Goal: Complete application form

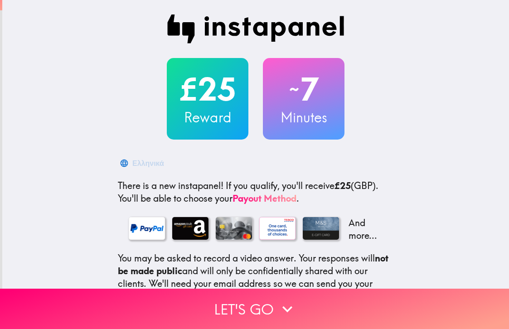
scroll to position [94, 0]
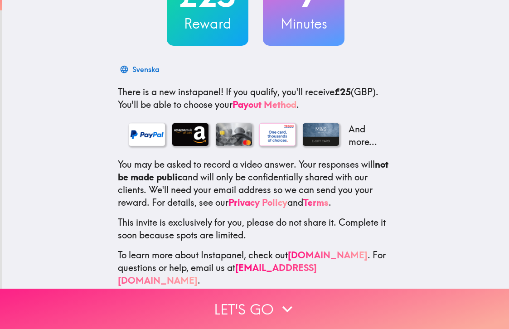
click at [252, 309] on button "Let's go" at bounding box center [254, 309] width 509 height 40
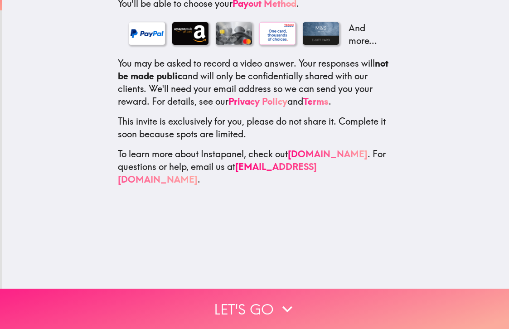
scroll to position [0, 0]
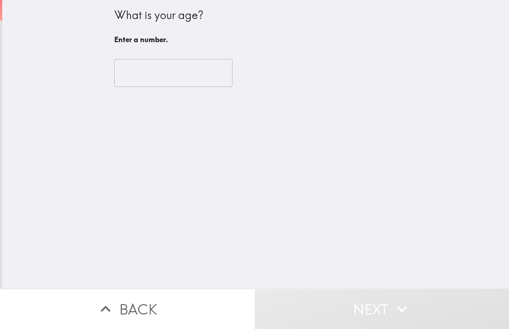
click at [156, 81] on input "number" at bounding box center [173, 73] width 118 height 28
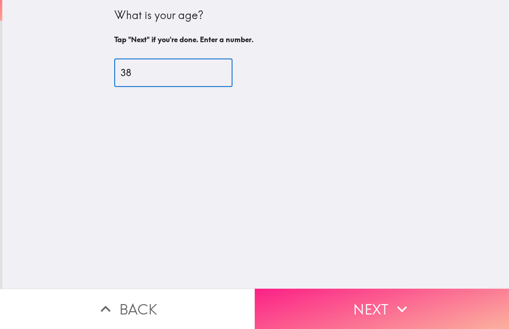
type input "38"
click at [383, 313] on button "Next" at bounding box center [382, 309] width 255 height 40
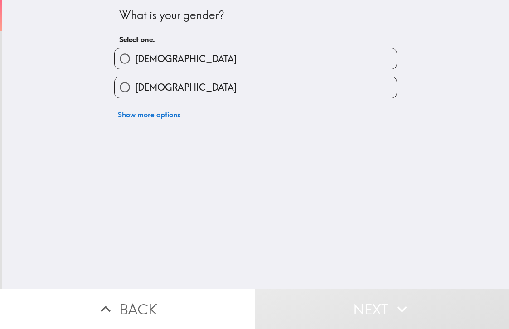
click at [139, 55] on span "[DEMOGRAPHIC_DATA]" at bounding box center [186, 59] width 102 height 13
click at [135, 55] on input "[DEMOGRAPHIC_DATA]" at bounding box center [125, 58] width 20 height 20
radio input "true"
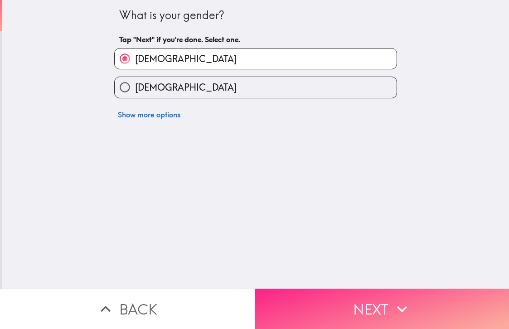
click at [411, 310] on icon "button" at bounding box center [402, 309] width 20 height 20
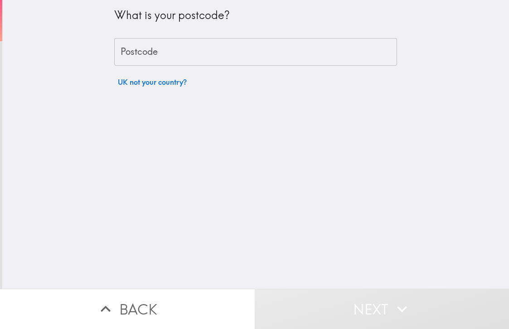
click at [164, 45] on input "Postcode" at bounding box center [255, 52] width 283 height 28
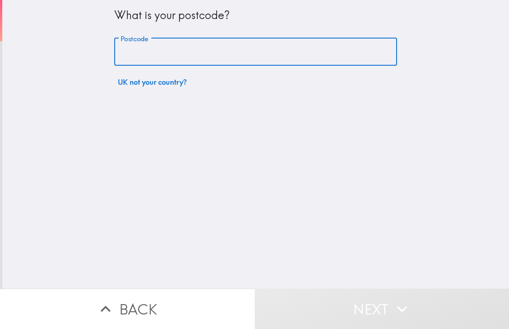
click at [127, 139] on div "What is your postcode? Postcode Postcode UK not your country?" at bounding box center [255, 144] width 507 height 289
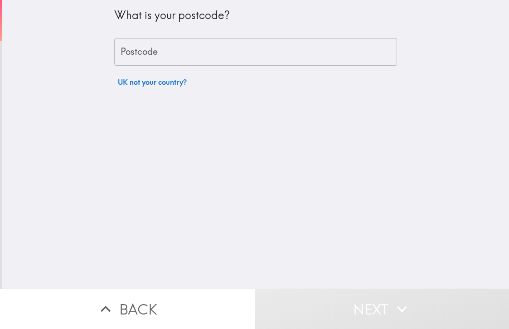
click at [132, 57] on input "Postcode" at bounding box center [255, 52] width 283 height 28
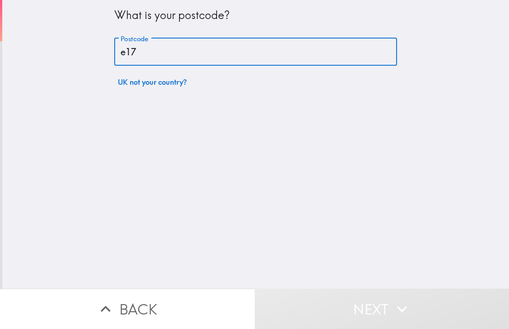
type input "E17 4JP"
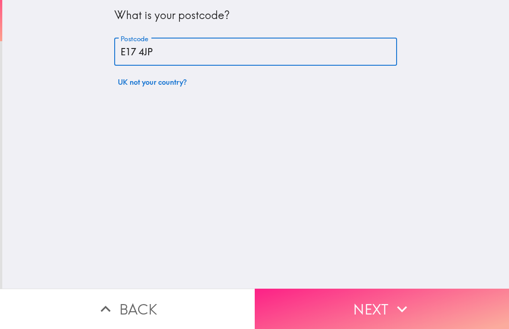
click at [384, 313] on button "Next" at bounding box center [382, 309] width 255 height 40
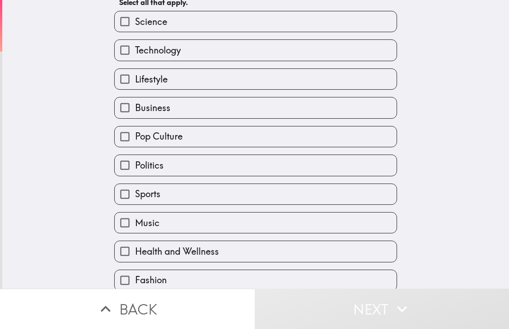
scroll to position [103, 0]
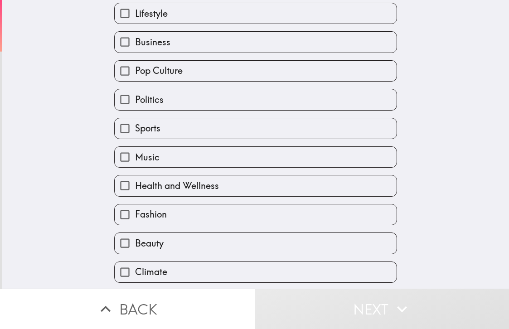
click at [211, 134] on label "Sports" at bounding box center [256, 128] width 282 height 20
click at [135, 134] on input "Sports" at bounding box center [125, 128] width 20 height 20
checkbox input "true"
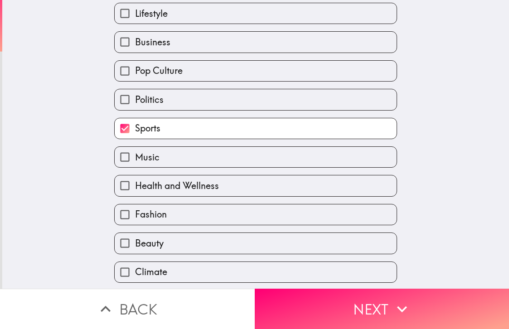
scroll to position [161, 0]
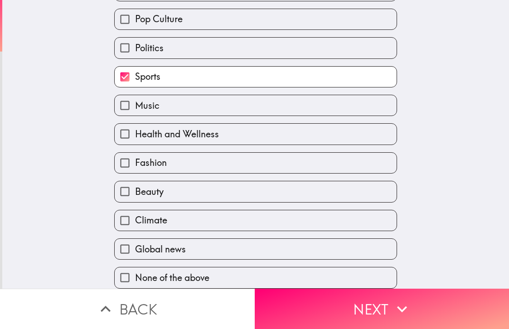
click at [203, 250] on label "Global news" at bounding box center [256, 249] width 282 height 20
click at [135, 250] on input "Global news" at bounding box center [125, 249] width 20 height 20
checkbox input "true"
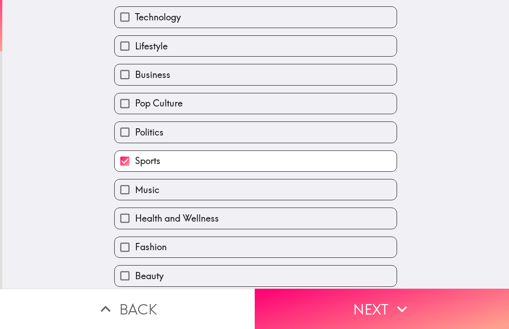
click at [190, 195] on label "Music" at bounding box center [256, 189] width 282 height 20
click at [135, 195] on input "Music" at bounding box center [125, 189] width 20 height 20
checkbox input "true"
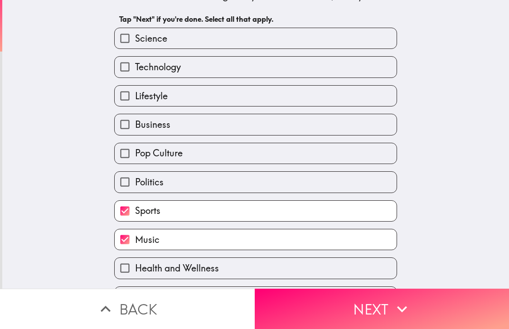
scroll to position [0, 0]
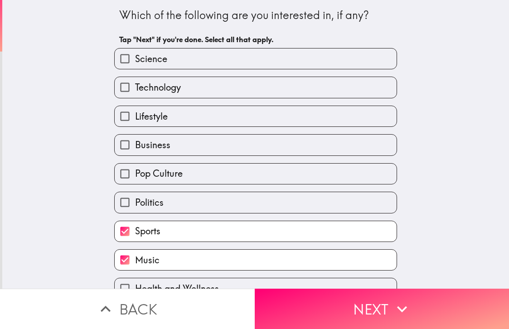
click at [213, 149] on label "Business" at bounding box center [256, 145] width 282 height 20
click at [135, 149] on input "Business" at bounding box center [125, 145] width 20 height 20
checkbox input "true"
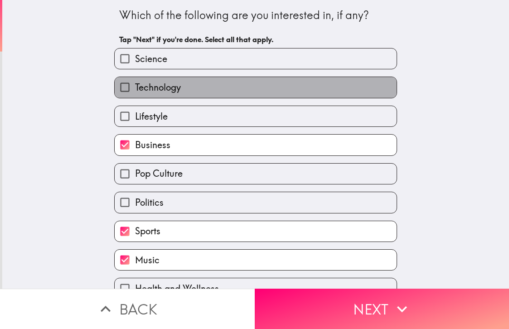
click at [206, 92] on label "Technology" at bounding box center [256, 87] width 282 height 20
click at [135, 92] on input "Technology" at bounding box center [125, 87] width 20 height 20
checkbox input "true"
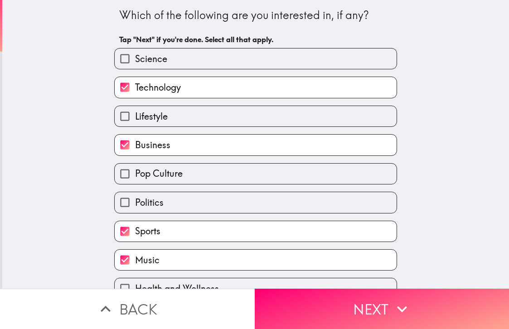
click at [202, 65] on label "Science" at bounding box center [256, 58] width 282 height 20
click at [135, 65] on input "Science" at bounding box center [125, 58] width 20 height 20
checkbox input "true"
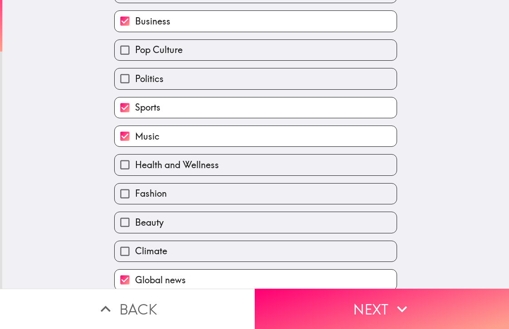
scroll to position [161, 0]
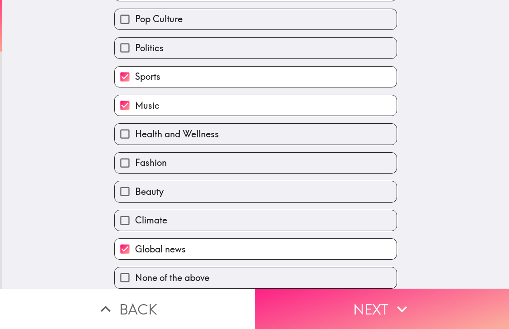
click at [336, 314] on button "Next" at bounding box center [382, 309] width 255 height 40
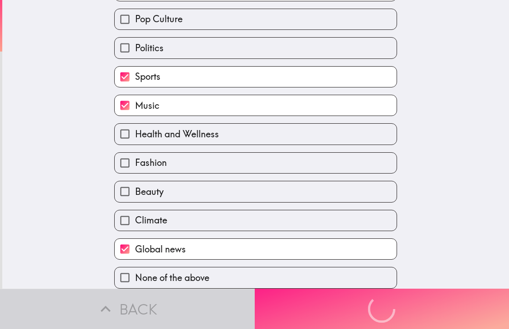
scroll to position [46, 0]
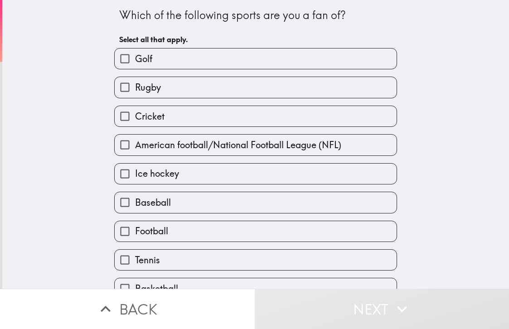
click at [178, 86] on label "Rugby" at bounding box center [256, 87] width 282 height 20
click at [135, 86] on input "Rugby" at bounding box center [125, 87] width 20 height 20
checkbox input "true"
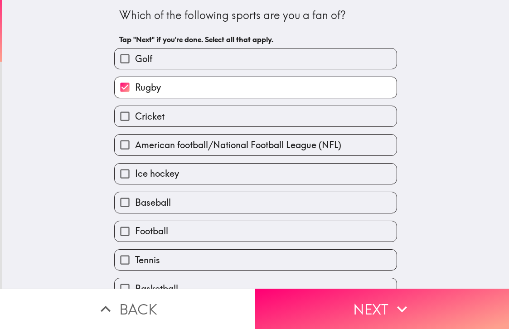
click at [166, 224] on label "Football" at bounding box center [256, 231] width 282 height 20
click at [135, 224] on input "Football" at bounding box center [125, 231] width 20 height 20
checkbox input "true"
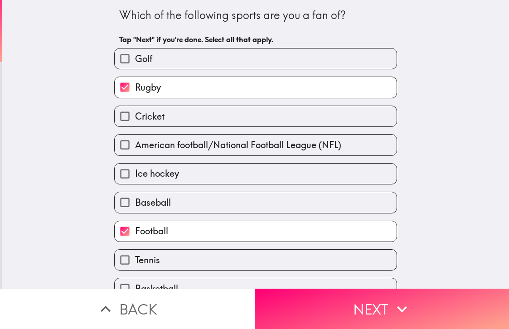
scroll to position [44, 0]
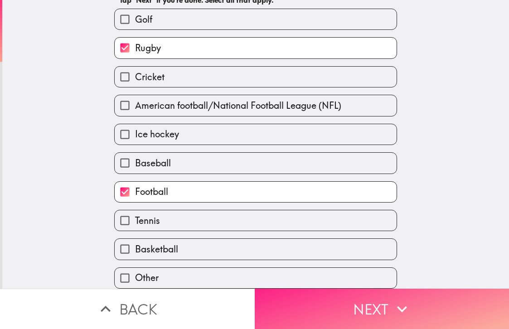
click at [305, 304] on button "Next" at bounding box center [382, 309] width 255 height 40
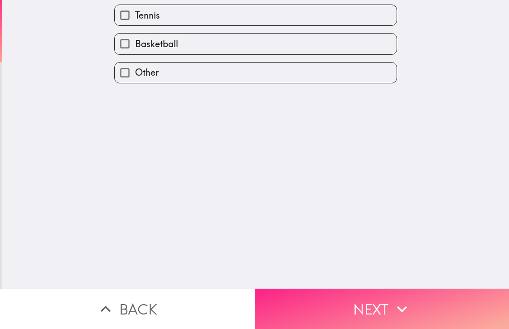
scroll to position [0, 0]
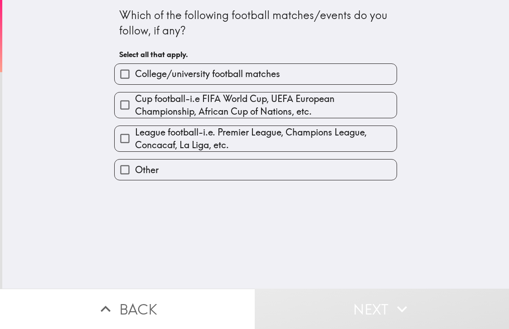
click at [232, 114] on span "Cup football-i.e FIFA World Cup, UEFA European Championship, African Cup of Nat…" at bounding box center [265, 104] width 261 height 25
click at [135, 114] on input "Cup football-i.e FIFA World Cup, UEFA European Championship, African Cup of Nat…" at bounding box center [125, 105] width 20 height 20
checkbox input "true"
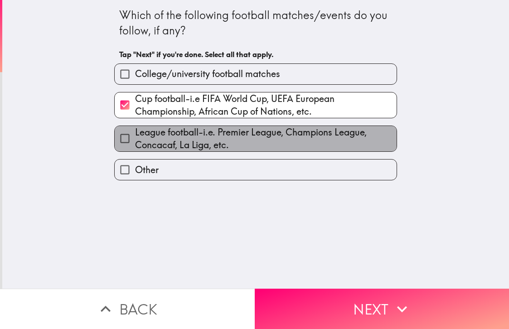
click at [233, 143] on span "League football-i.e. Premier League, Champions League, Concacaf, La Liga, etc." at bounding box center [265, 138] width 261 height 25
click at [135, 143] on input "League football-i.e. Premier League, Champions League, Concacaf, La Liga, etc." at bounding box center [125, 138] width 20 height 20
checkbox input "true"
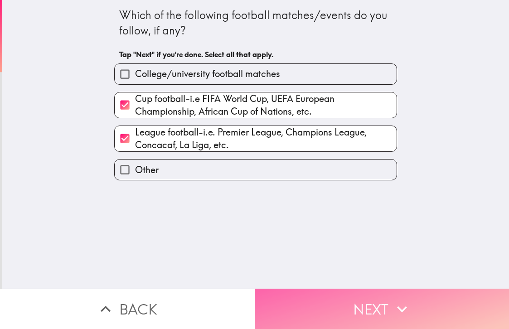
click at [324, 309] on button "Next" at bounding box center [382, 309] width 255 height 40
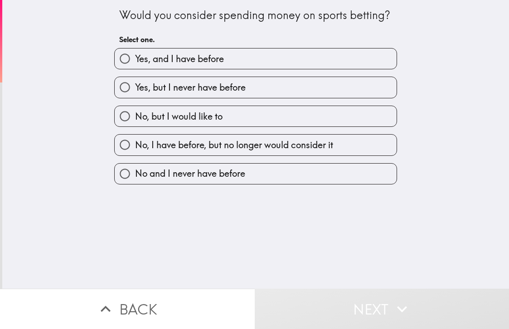
click at [183, 44] on div "Yes, and I have before" at bounding box center [252, 55] width 290 height 29
click at [184, 56] on span "Yes, and I have before" at bounding box center [179, 59] width 89 height 13
click at [135, 56] on input "Yes, and I have before" at bounding box center [125, 58] width 20 height 20
radio input "true"
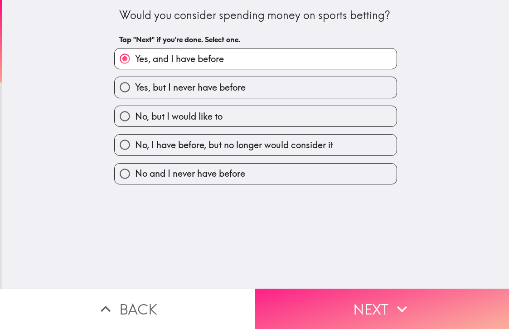
click at [363, 308] on button "Next" at bounding box center [382, 309] width 255 height 40
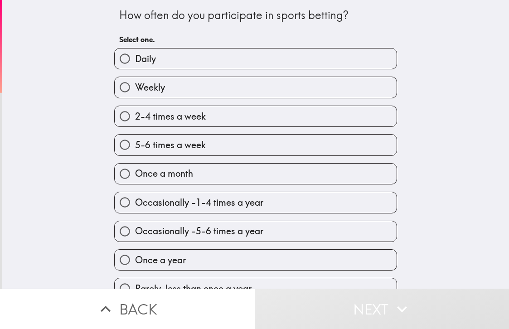
click at [213, 205] on span "Occasionally -1-4 times a year" at bounding box center [199, 202] width 128 height 13
click at [135, 205] on input "Occasionally -1-4 times a year" at bounding box center [125, 202] width 20 height 20
radio input "true"
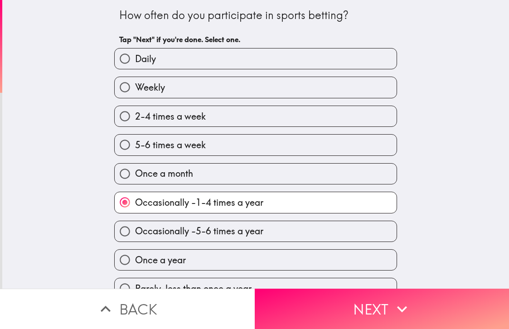
scroll to position [15, 0]
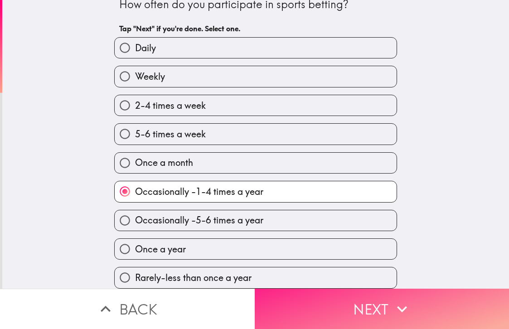
click at [345, 303] on button "Next" at bounding box center [382, 309] width 255 height 40
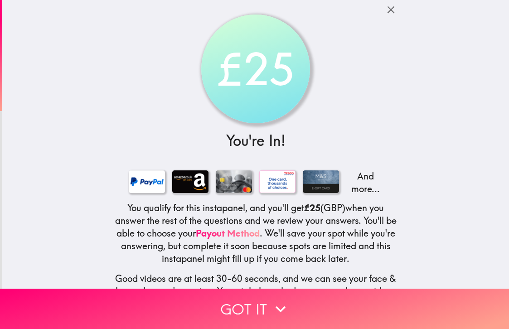
scroll to position [74, 0]
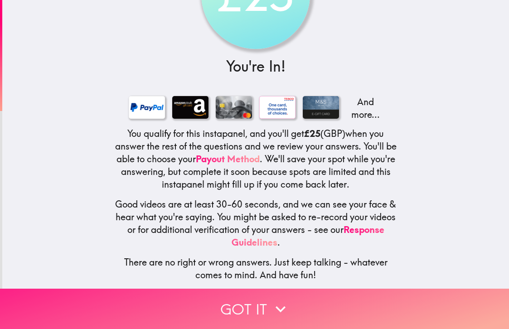
click at [284, 316] on icon "button" at bounding box center [281, 309] width 20 height 20
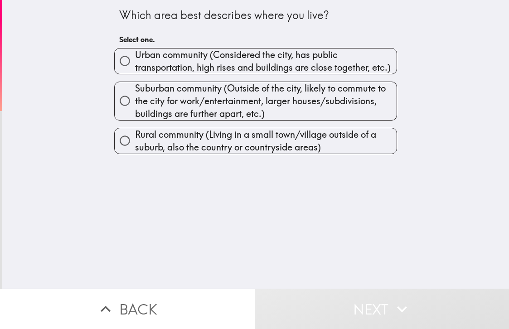
scroll to position [0, 0]
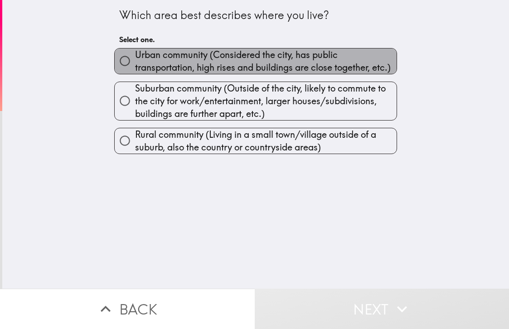
click at [230, 61] on span "Urban community (Considered the city, has public transportation, high rises and…" at bounding box center [265, 60] width 261 height 25
click at [135, 61] on input "Urban community (Considered the city, has public transportation, high rises and…" at bounding box center [125, 61] width 20 height 20
radio input "true"
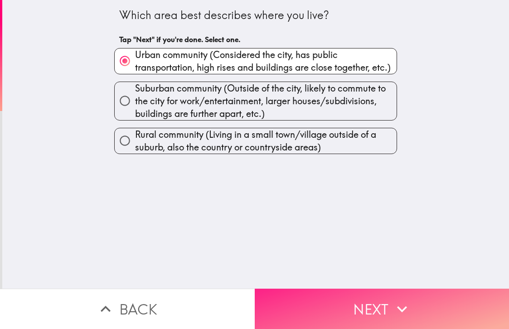
click at [350, 309] on button "Next" at bounding box center [382, 309] width 255 height 40
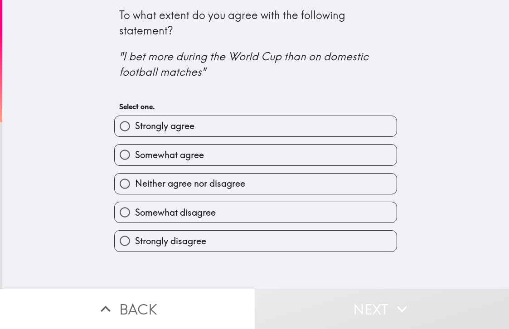
click at [242, 126] on label "Strongly agree" at bounding box center [256, 126] width 282 height 20
click at [135, 126] on input "Strongly agree" at bounding box center [125, 126] width 20 height 20
radio input "true"
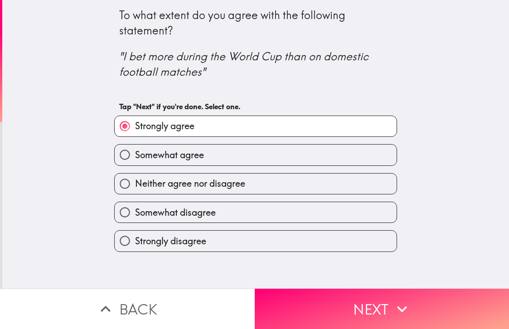
click at [267, 151] on label "Somewhat agree" at bounding box center [256, 155] width 282 height 20
click at [135, 151] on input "Somewhat agree" at bounding box center [125, 155] width 20 height 20
radio input "true"
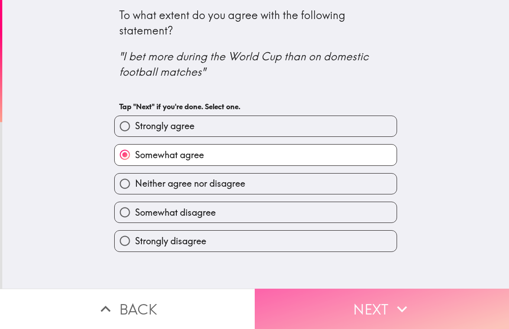
click at [317, 305] on button "Next" at bounding box center [382, 309] width 255 height 40
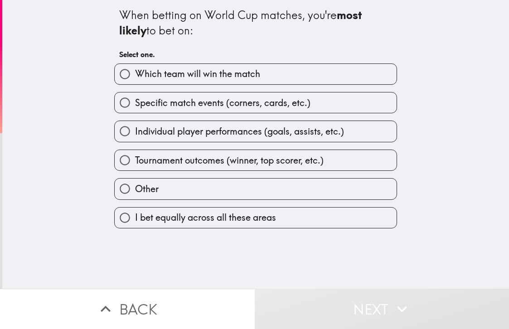
click at [153, 78] on span "Which team will win the match" at bounding box center [197, 74] width 125 height 13
click at [135, 78] on input "Which team will win the match" at bounding box center [125, 74] width 20 height 20
radio input "true"
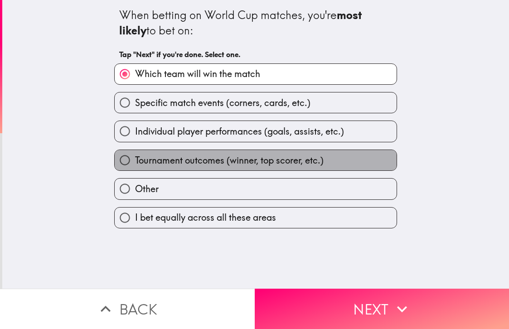
click at [151, 159] on span "Tournament outcomes (winner, top scorer, etc.)" at bounding box center [229, 160] width 189 height 13
click at [135, 159] on input "Tournament outcomes (winner, top scorer, etc.)" at bounding box center [125, 160] width 20 height 20
radio input "true"
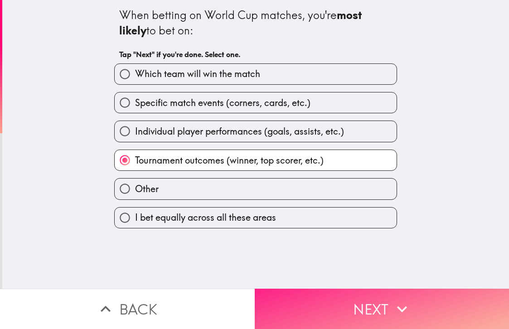
click at [313, 305] on button "Next" at bounding box center [382, 309] width 255 height 40
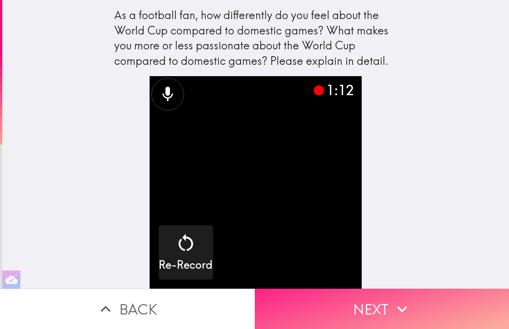
click at [374, 310] on button "Next" at bounding box center [382, 309] width 255 height 40
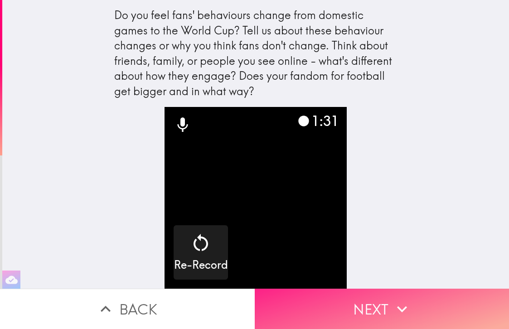
click at [386, 312] on button "Next" at bounding box center [382, 309] width 255 height 40
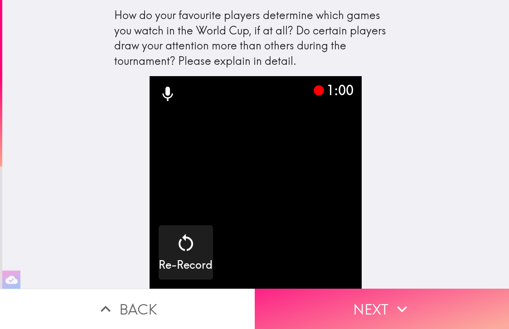
click at [377, 305] on button "Next" at bounding box center [382, 309] width 255 height 40
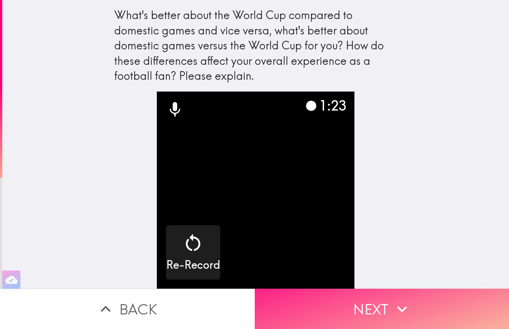
click at [373, 310] on button "Next" at bounding box center [382, 309] width 255 height 40
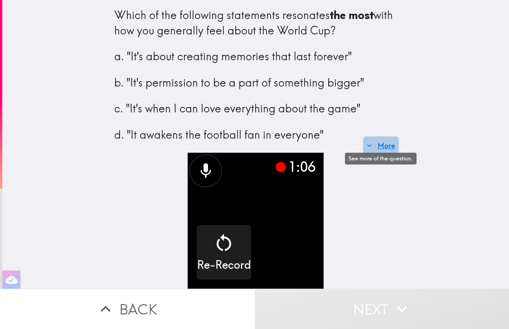
click at [375, 142] on button "More" at bounding box center [381, 145] width 36 height 18
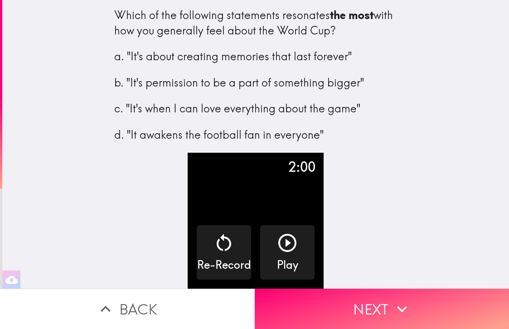
scroll to position [131, 0]
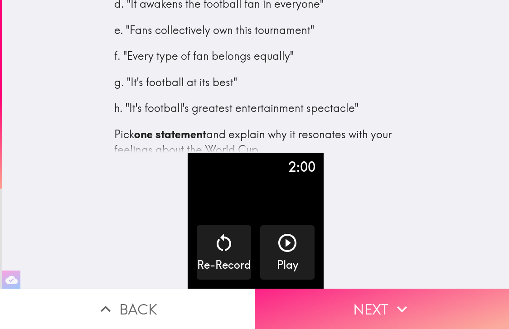
click at [367, 310] on button "Next" at bounding box center [382, 309] width 255 height 40
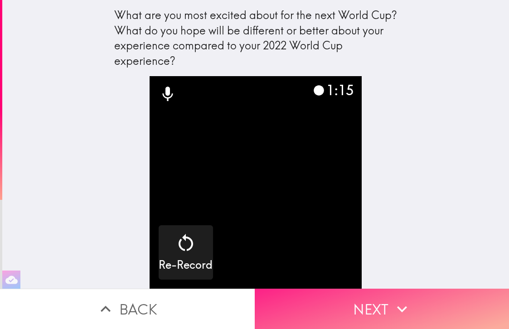
click at [388, 303] on button "Next" at bounding box center [382, 309] width 255 height 40
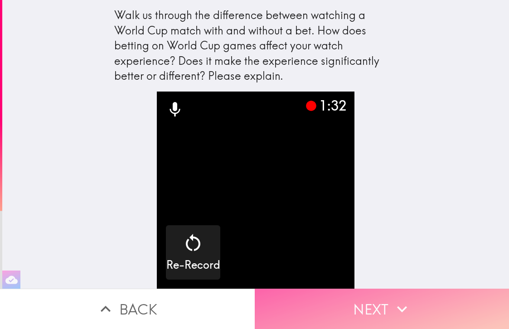
click at [377, 311] on button "Next" at bounding box center [382, 309] width 255 height 40
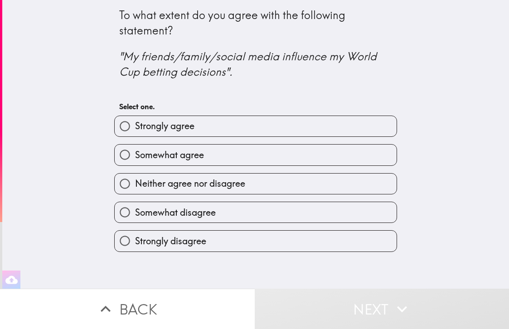
click at [168, 216] on span "Somewhat disagree" at bounding box center [175, 212] width 81 height 13
click at [135, 216] on input "Somewhat disagree" at bounding box center [125, 212] width 20 height 20
radio input "true"
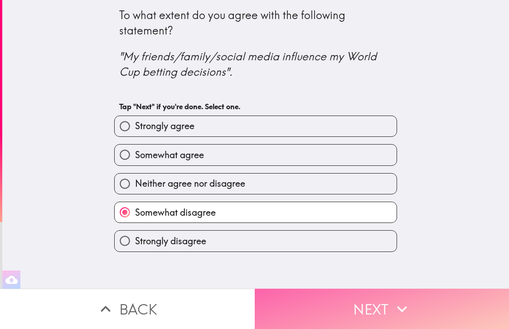
click at [350, 310] on button "Next" at bounding box center [382, 309] width 255 height 40
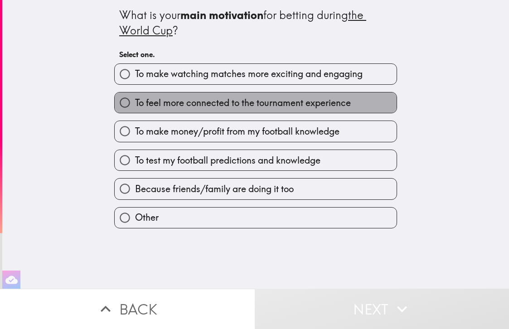
click at [236, 102] on span "To feel more connected to the tournament experience" at bounding box center [243, 103] width 216 height 13
click at [135, 102] on input "To feel more connected to the tournament experience" at bounding box center [125, 102] width 20 height 20
radio input "true"
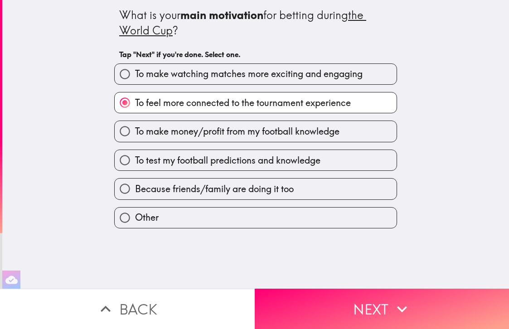
click at [134, 74] on input "To make watching matches more exciting and engaging" at bounding box center [125, 74] width 20 height 20
radio input "true"
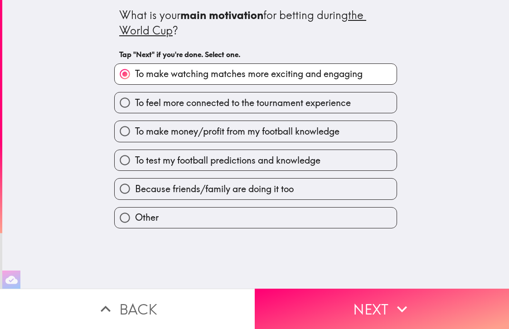
click at [169, 103] on span "To feel more connected to the tournament experience" at bounding box center [243, 103] width 216 height 13
click at [135, 103] on input "To feel more connected to the tournament experience" at bounding box center [125, 102] width 20 height 20
radio input "true"
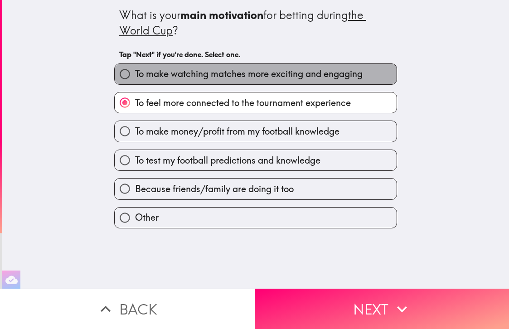
click at [319, 80] on span "To make watching matches more exciting and engaging" at bounding box center [248, 74] width 227 height 13
click at [135, 80] on input "To make watching matches more exciting and engaging" at bounding box center [125, 74] width 20 height 20
radio input "true"
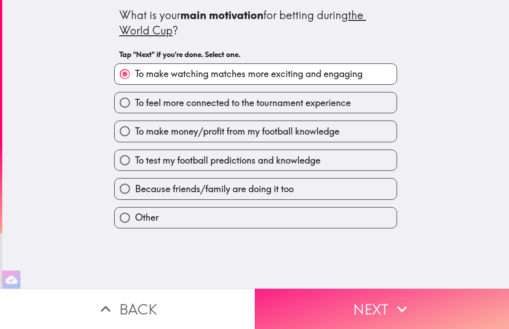
click at [346, 301] on button "Next" at bounding box center [382, 309] width 255 height 40
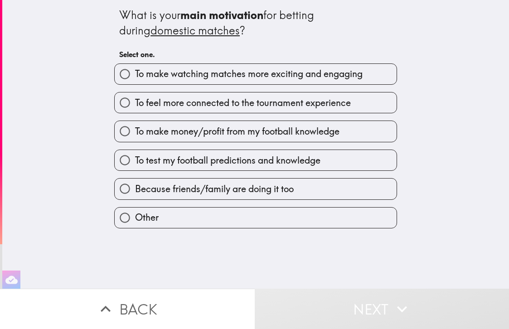
click at [223, 108] on span "To feel more connected to the tournament experience" at bounding box center [243, 103] width 216 height 13
click at [135, 108] on input "To feel more connected to the tournament experience" at bounding box center [125, 102] width 20 height 20
radio input "true"
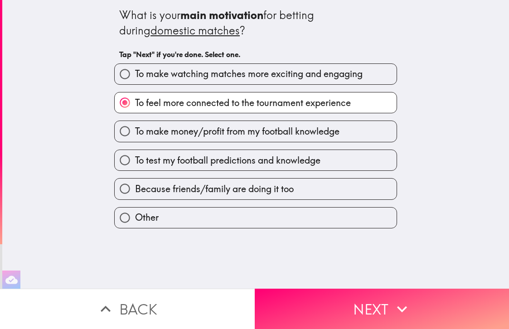
click at [291, 73] on span "To make watching matches more exciting and engaging" at bounding box center [248, 74] width 227 height 13
click at [135, 73] on input "To make watching matches more exciting and engaging" at bounding box center [125, 74] width 20 height 20
radio input "true"
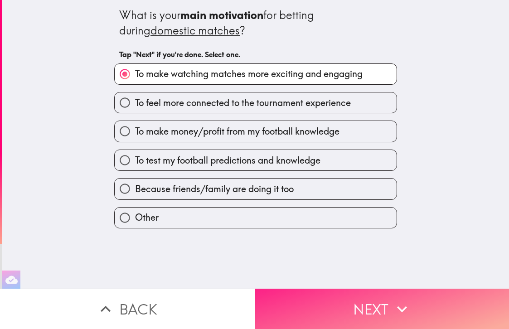
click at [363, 306] on button "Next" at bounding box center [382, 309] width 255 height 40
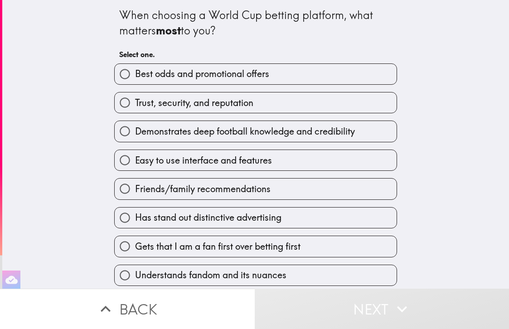
click at [325, 156] on label "Easy to use interface and features" at bounding box center [256, 160] width 282 height 20
click at [135, 156] on input "Easy to use interface and features" at bounding box center [125, 160] width 20 height 20
radio input "true"
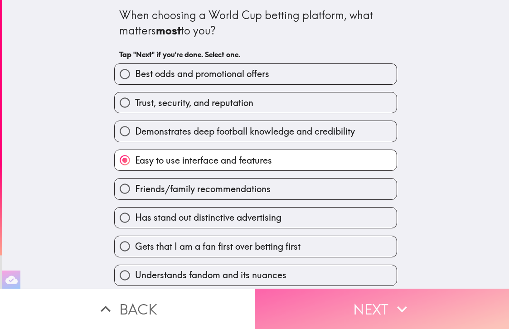
click at [343, 303] on button "Next" at bounding box center [382, 309] width 255 height 40
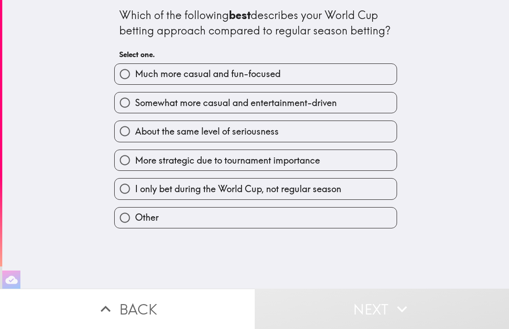
click at [251, 77] on span "Much more casual and fun-focused" at bounding box center [207, 74] width 145 height 13
click at [135, 77] on input "Much more casual and fun-focused" at bounding box center [125, 74] width 20 height 20
radio input "true"
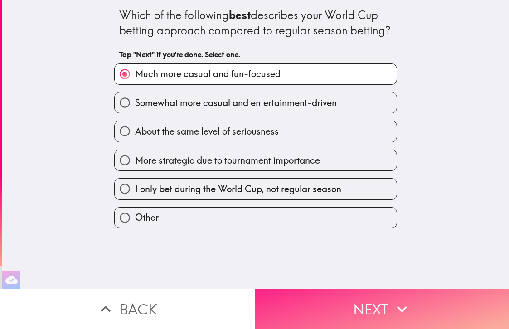
click at [360, 303] on button "Next" at bounding box center [382, 309] width 255 height 40
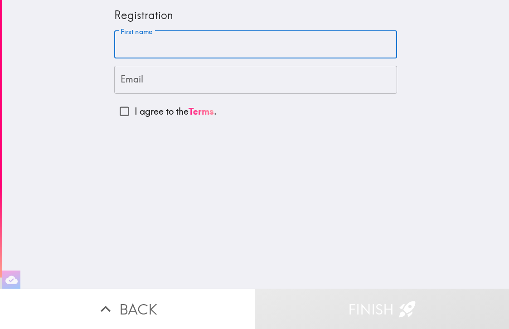
click at [150, 41] on input "First name" at bounding box center [255, 45] width 283 height 28
type input "Niall"
type input "[EMAIL_ADDRESS][DOMAIN_NAME]"
click at [126, 111] on input "I agree to the Terms ." at bounding box center [124, 111] width 20 height 20
checkbox input "true"
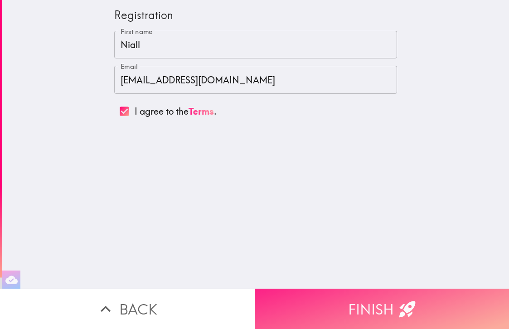
click at [378, 305] on button "Finish" at bounding box center [382, 309] width 255 height 40
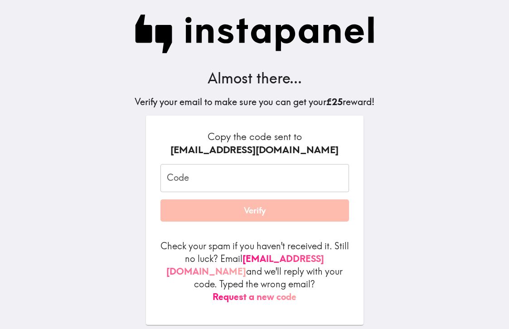
click at [212, 182] on input "Code" at bounding box center [254, 178] width 189 height 28
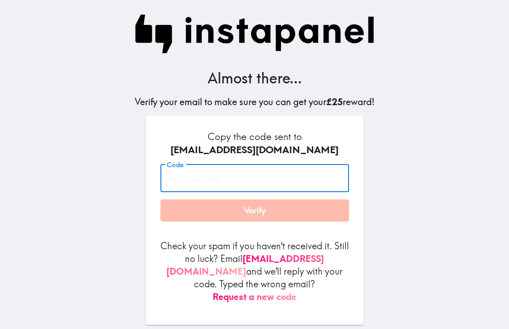
paste input "BN9_EYj_bJi"
type input "BN9_EYj_bJi"
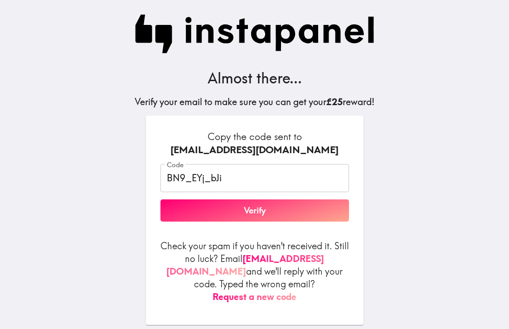
click at [418, 186] on main "Almost there... Verify your email to make sure you can get your £25 reward! Cop…" at bounding box center [254, 164] width 509 height 329
click at [259, 210] on button "Verify" at bounding box center [254, 210] width 189 height 23
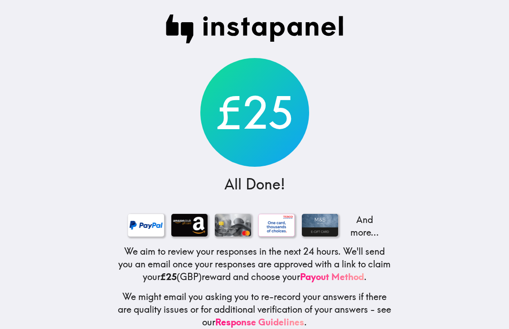
scroll to position [14, 0]
